Goal: Download file/media

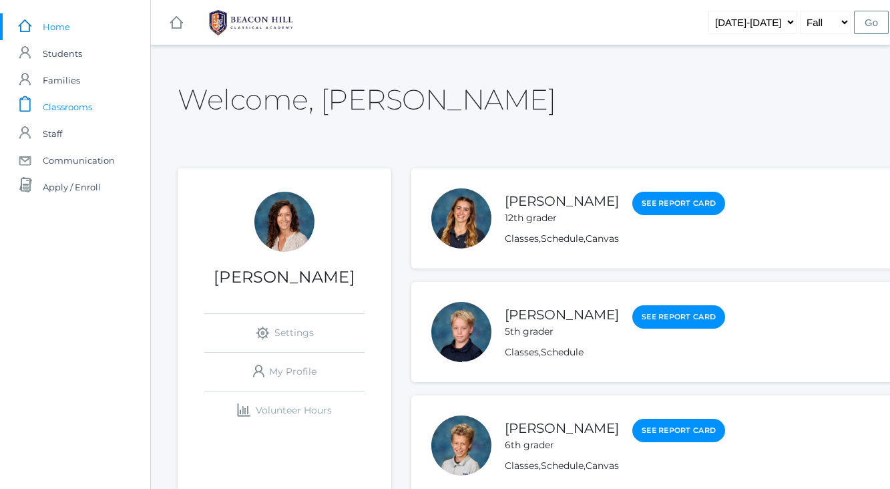
click at [71, 103] on span "Classrooms" at bounding box center [67, 106] width 49 height 27
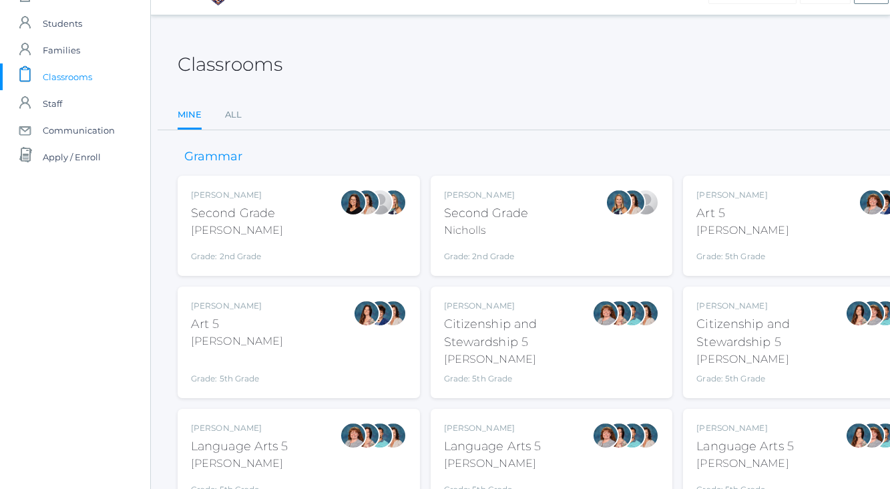
scroll to position [37, 0]
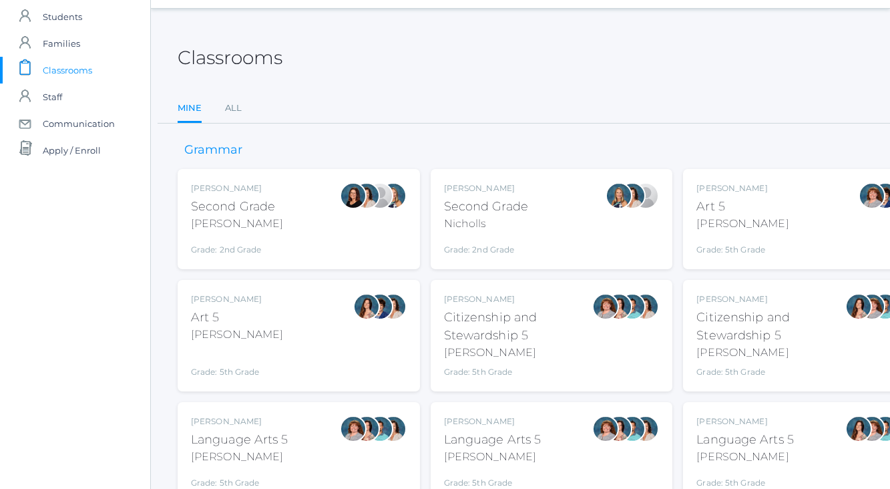
click at [306, 212] on div "[PERSON_NAME] Second Grade [PERSON_NAME] Grade: 2nd Grade 02LA" at bounding box center [299, 218] width 216 height 73
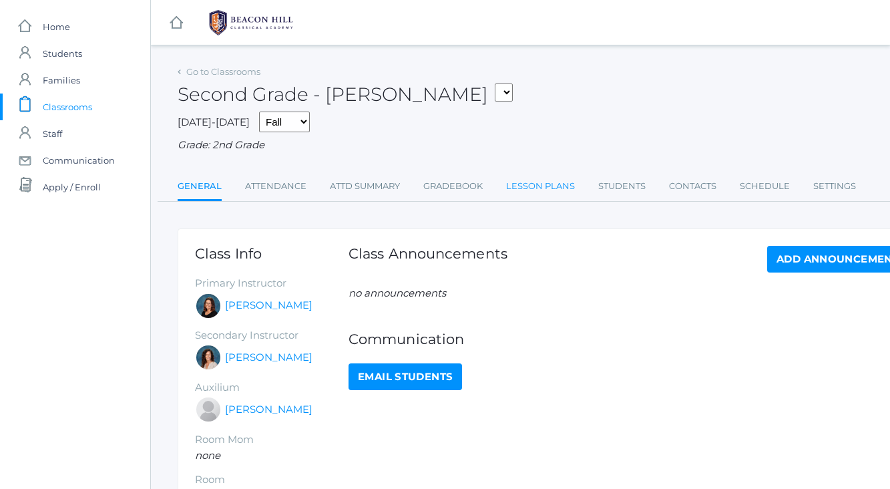
click at [532, 190] on link "Lesson Plans" at bounding box center [540, 186] width 69 height 27
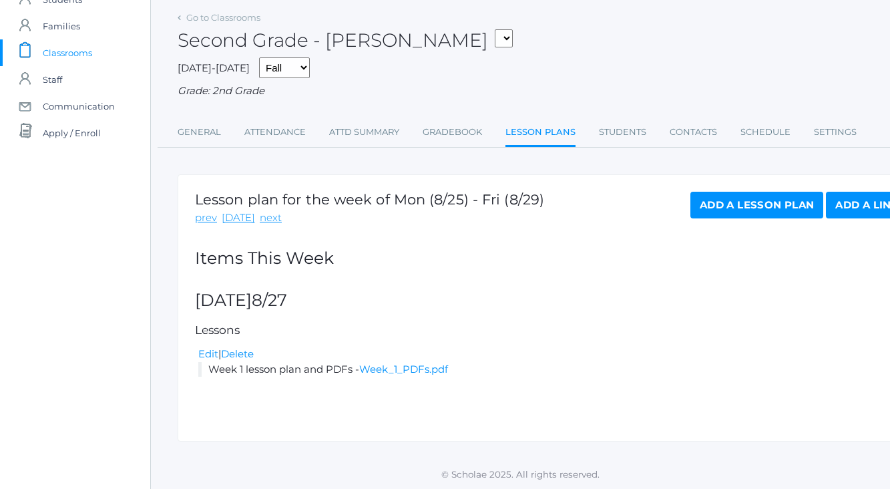
scroll to position [54, 1]
click at [400, 367] on link "Week_1_PDFs.pdf" at bounding box center [402, 368] width 89 height 13
click at [259, 219] on link "next" at bounding box center [270, 217] width 22 height 15
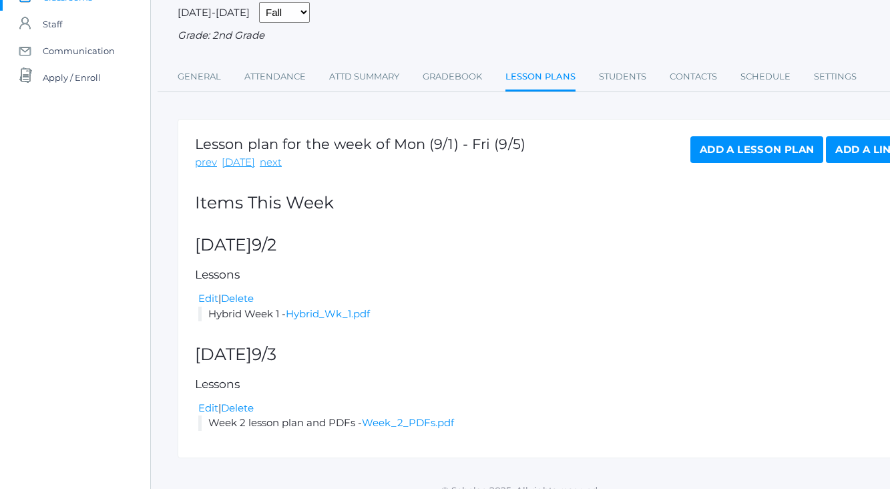
scroll to position [111, 0]
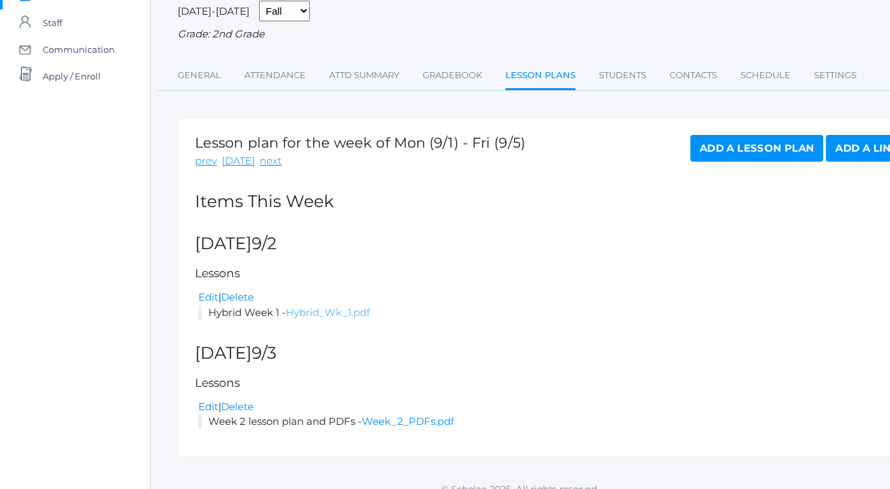
click at [320, 312] on link "Hybrid_Wk_1.pdf" at bounding box center [328, 312] width 84 height 13
